Goal: Information Seeking & Learning: Check status

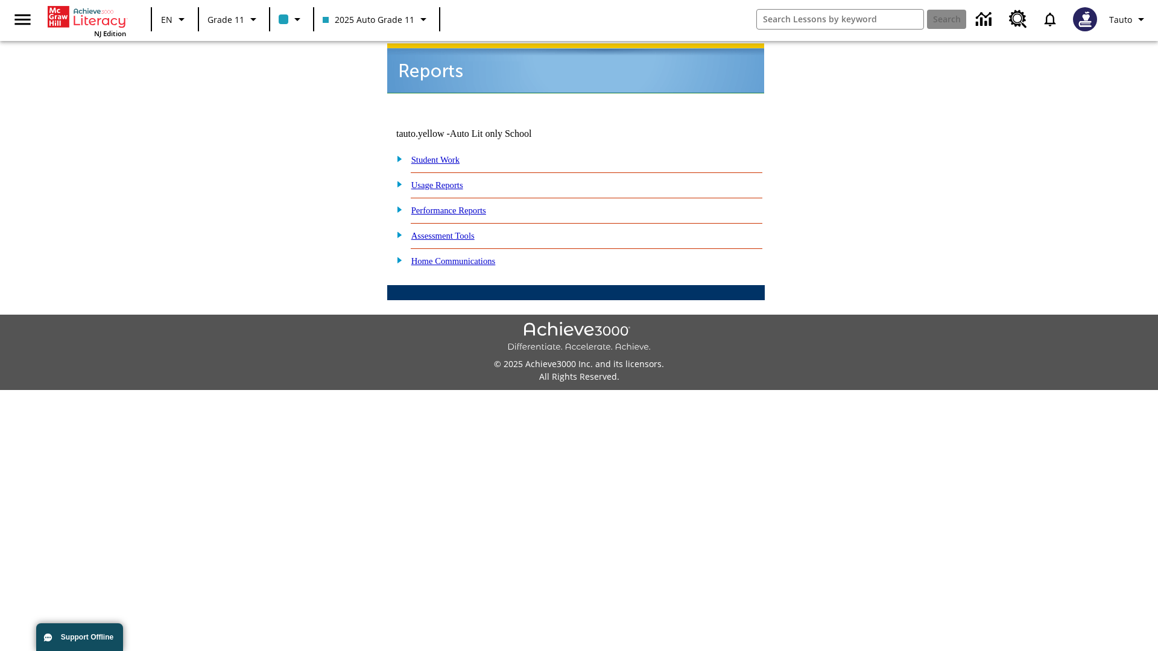
click at [446, 180] on link "Usage Reports" at bounding box center [437, 185] width 52 height 10
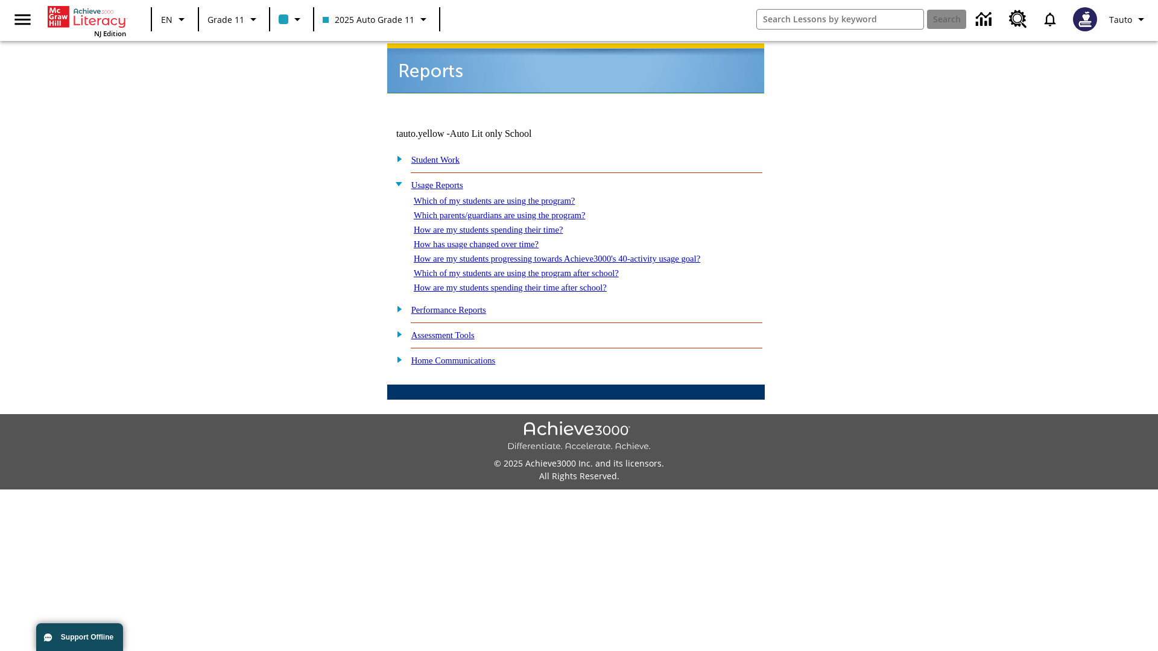
click at [506, 196] on link "Which of my students are using the program?" at bounding box center [494, 201] width 161 height 10
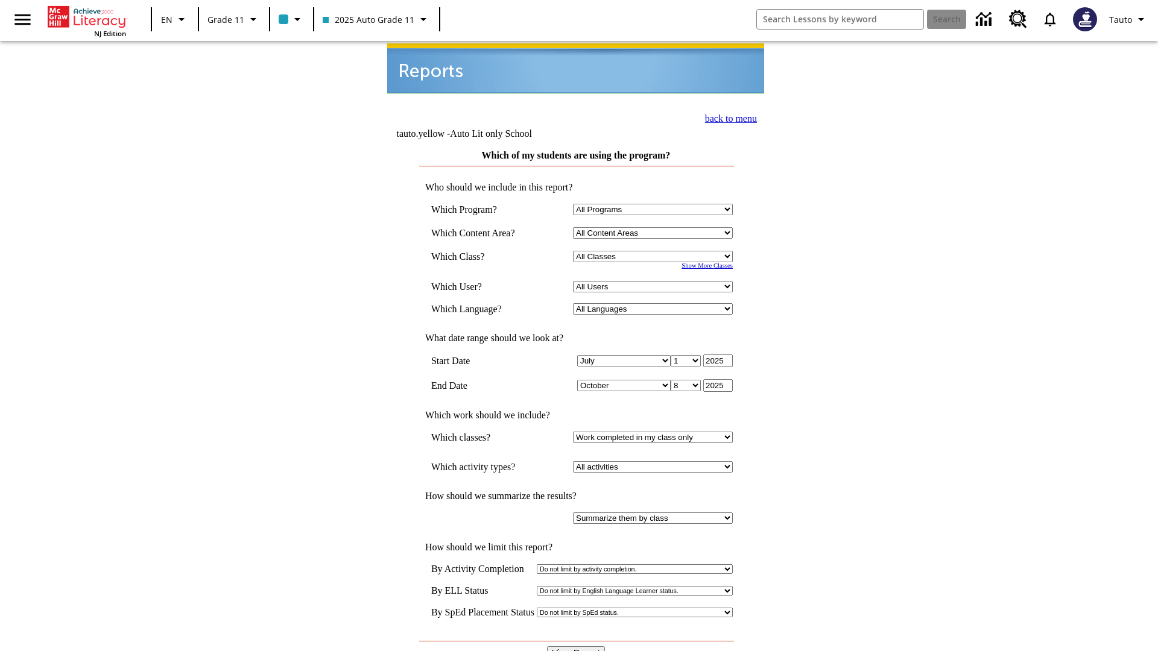
click at [727, 117] on link "back to menu" at bounding box center [731, 118] width 52 height 10
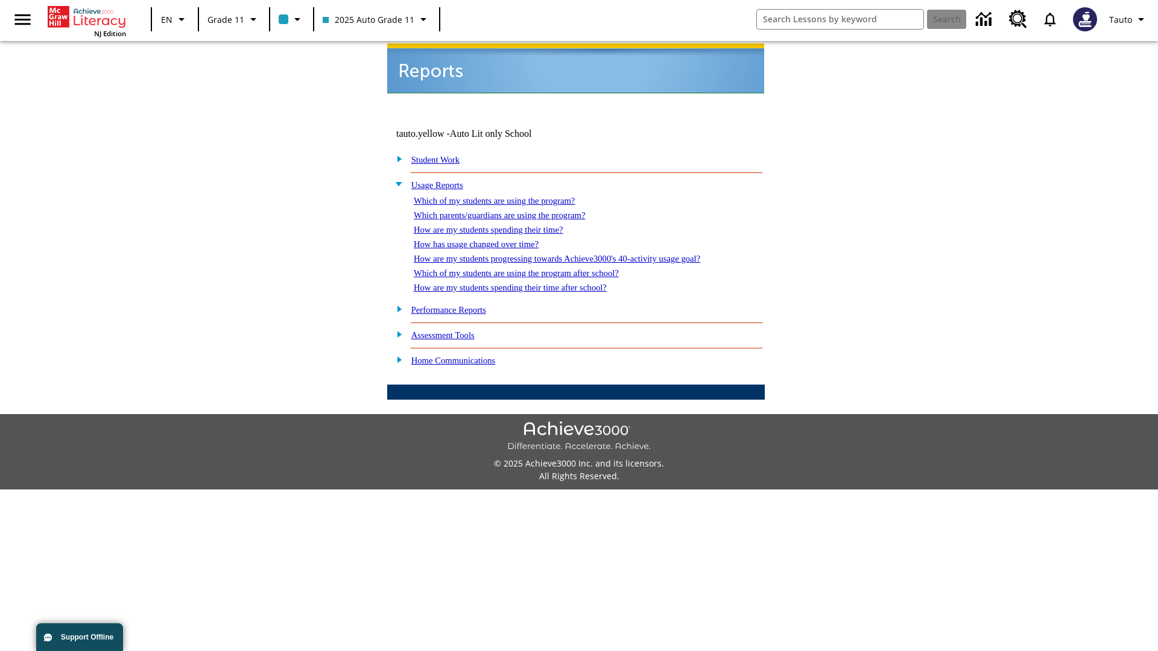
click at [500, 225] on link "How are my students spending their time?" at bounding box center [488, 230] width 149 height 10
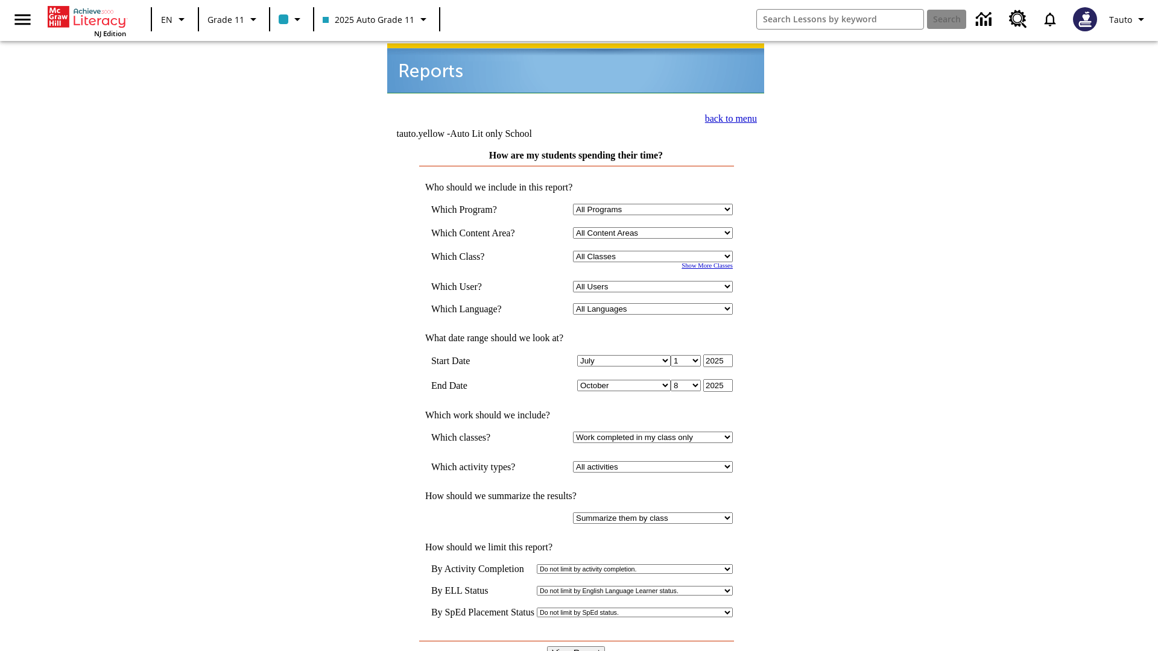
click at [727, 117] on link "back to menu" at bounding box center [731, 118] width 52 height 10
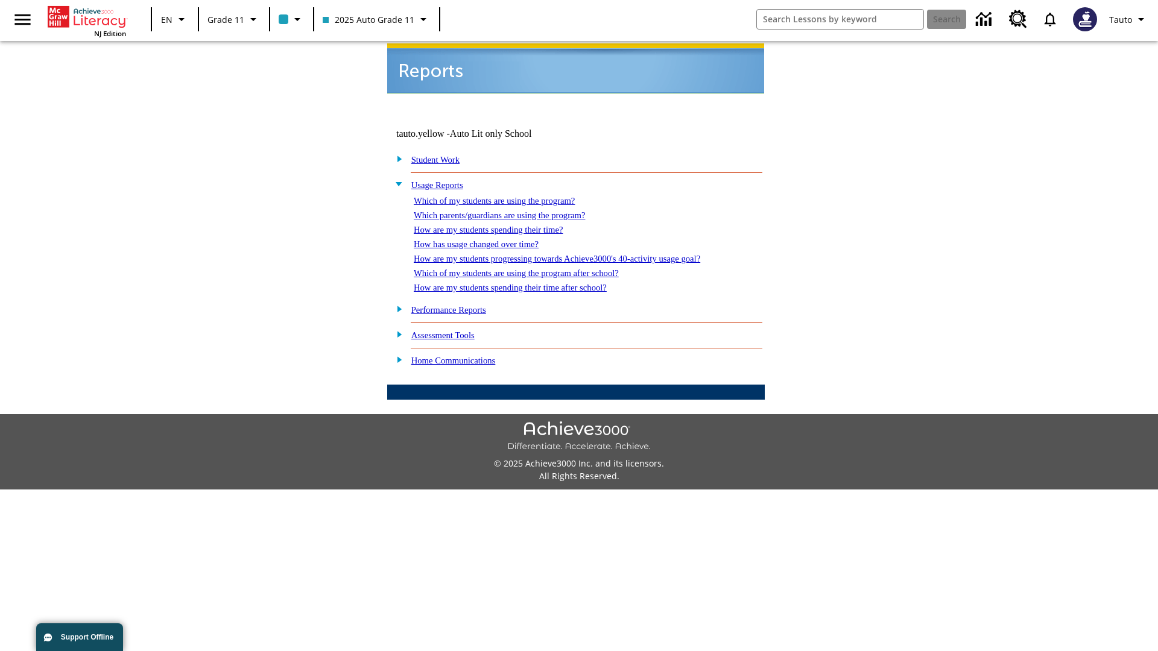
click at [525, 283] on link "How are my students spending their time after school?" at bounding box center [510, 288] width 193 height 10
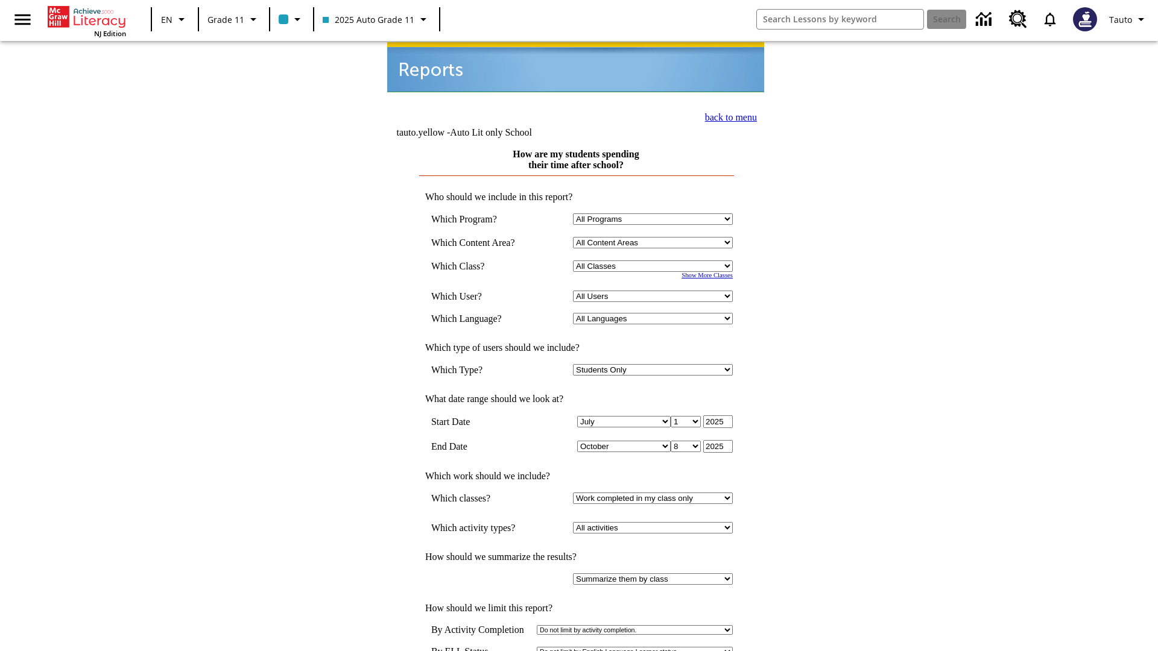
scroll to position [1, 0]
